Goal: Communication & Community: Answer question/provide support

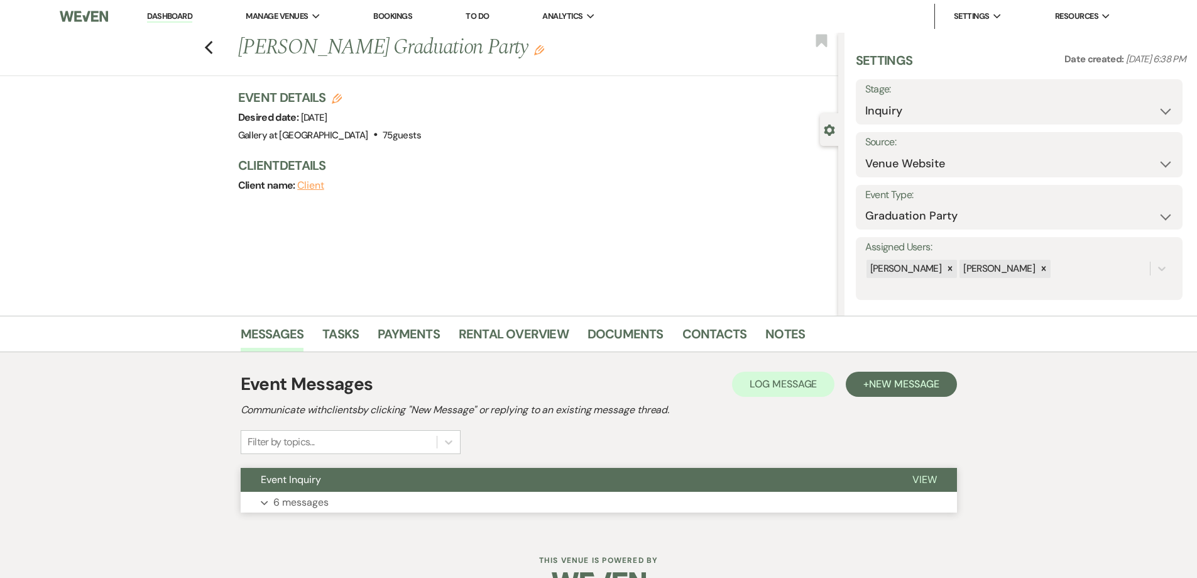
click at [360, 498] on button "Expand 6 messages" at bounding box center [599, 501] width 716 height 21
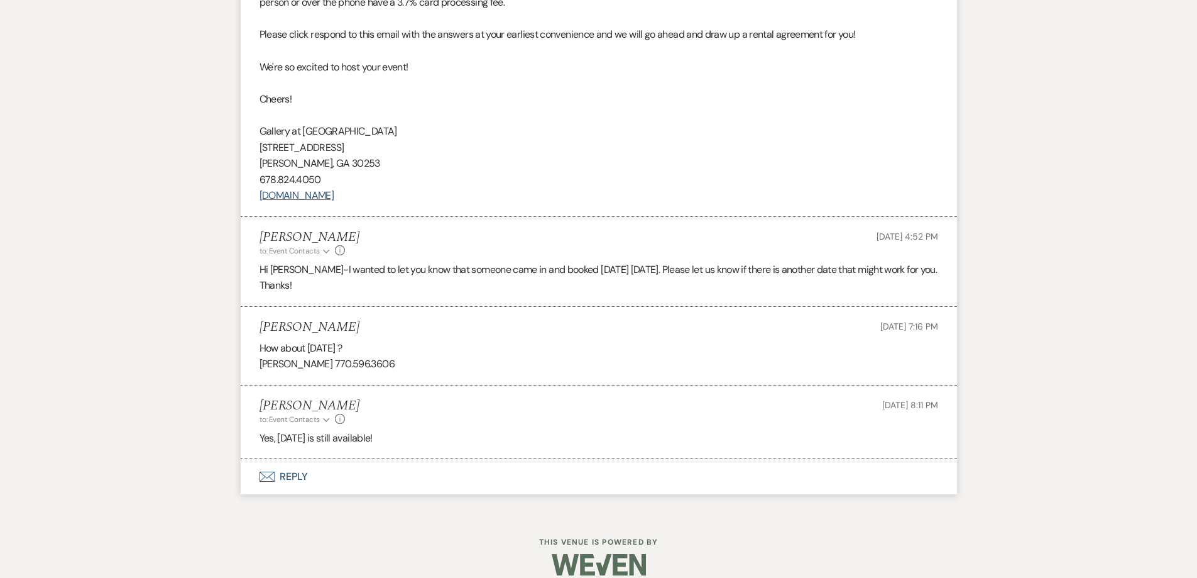
scroll to position [1579, 0]
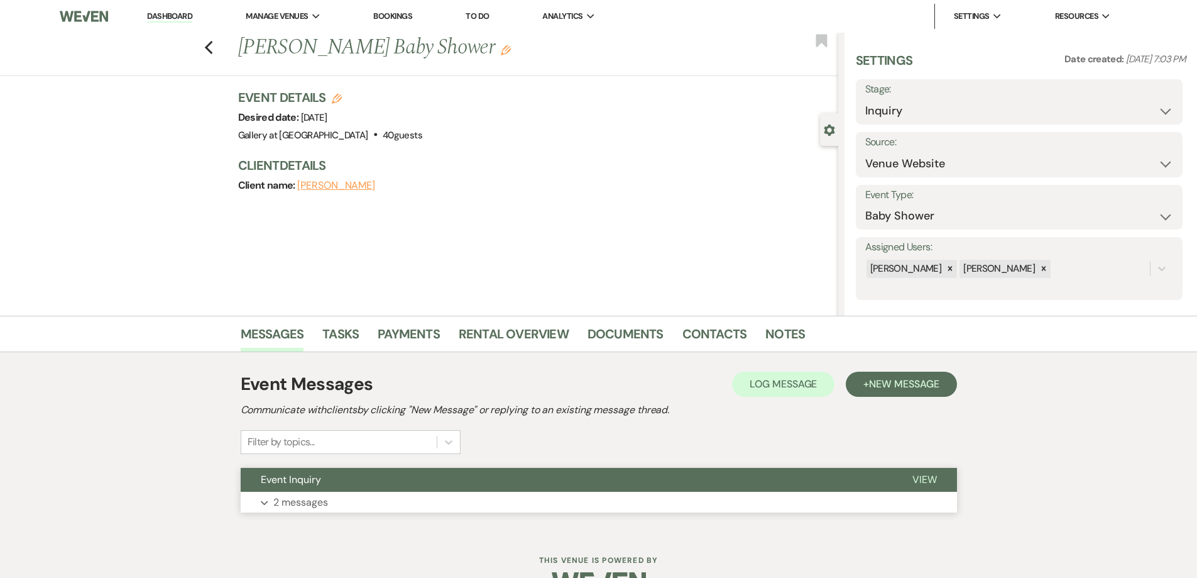
click at [645, 497] on button "Expand 2 messages" at bounding box center [599, 501] width 716 height 21
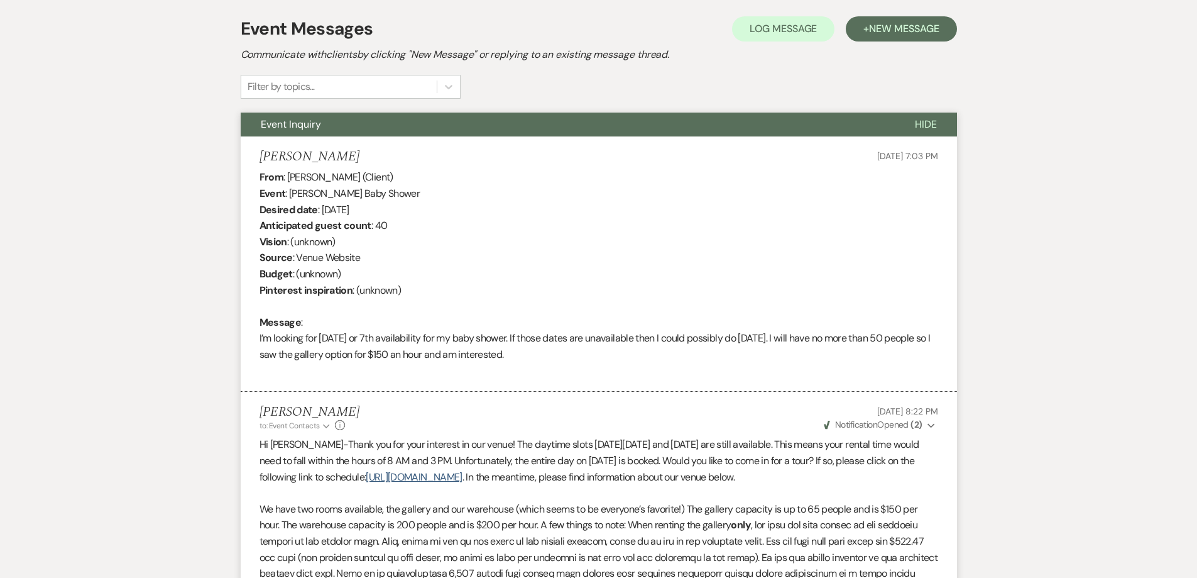
scroll to position [330, 0]
